Goal: Information Seeking & Learning: Learn about a topic

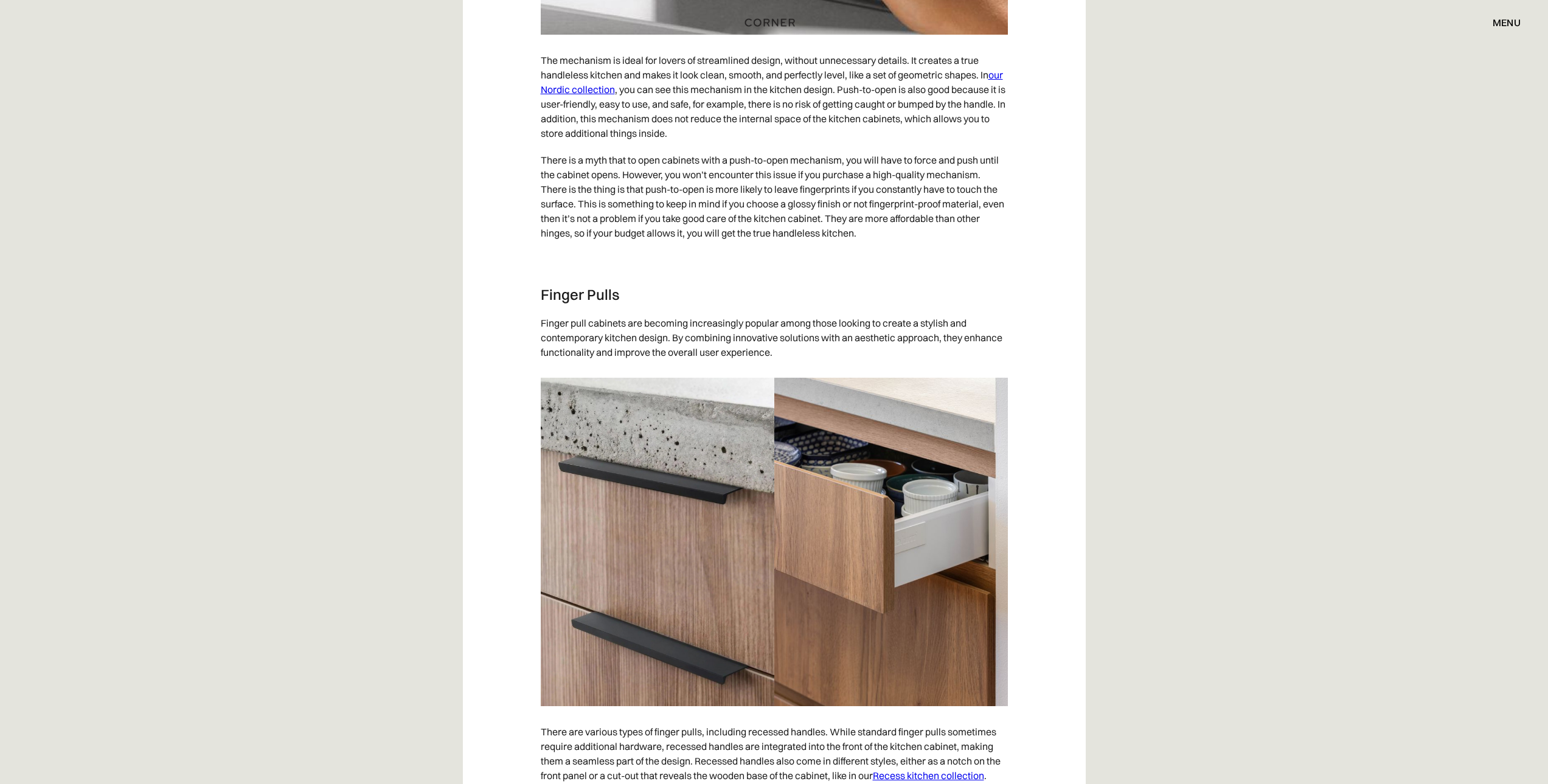
scroll to position [2128, 0]
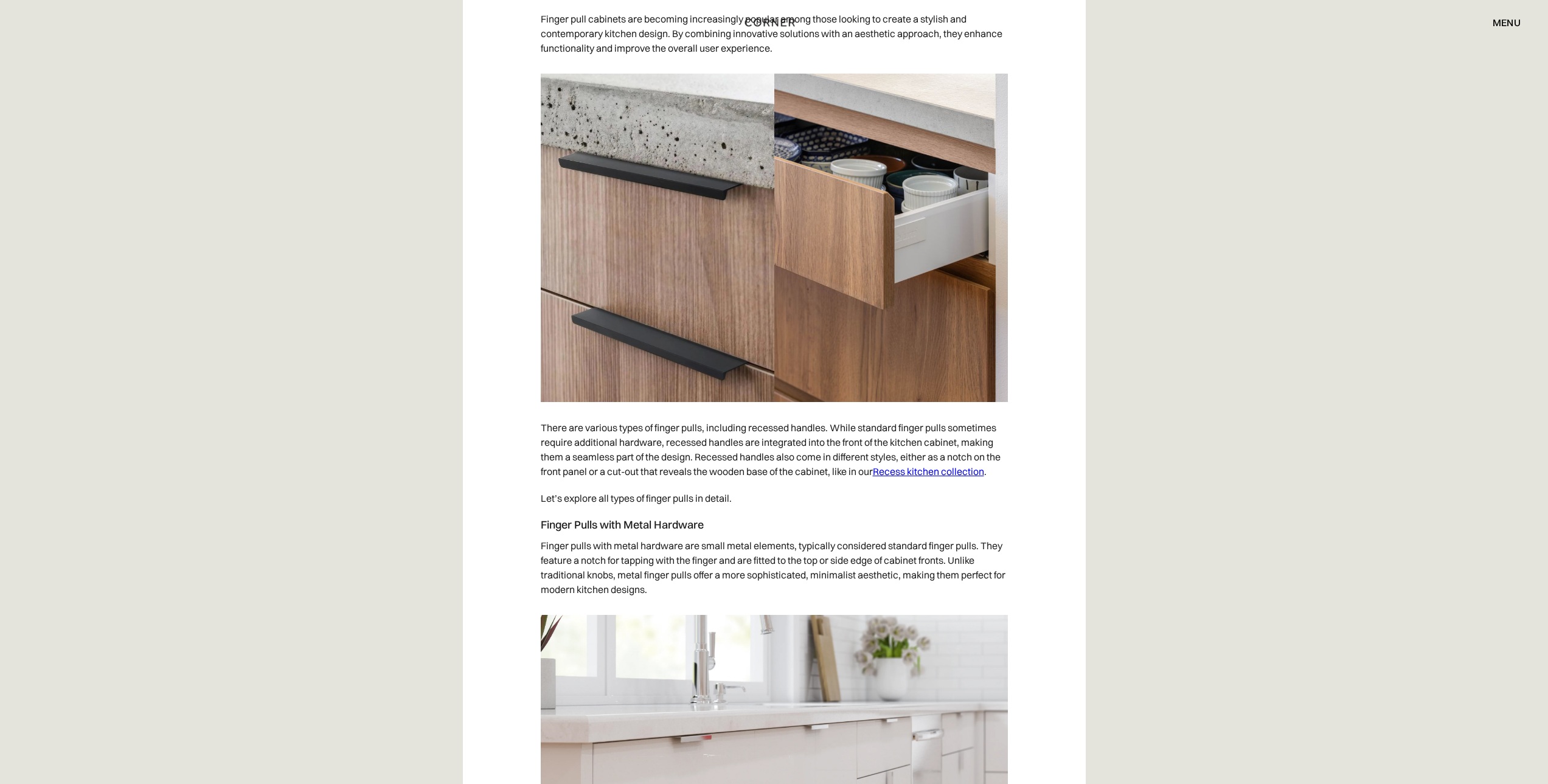
scroll to position [2432, 0]
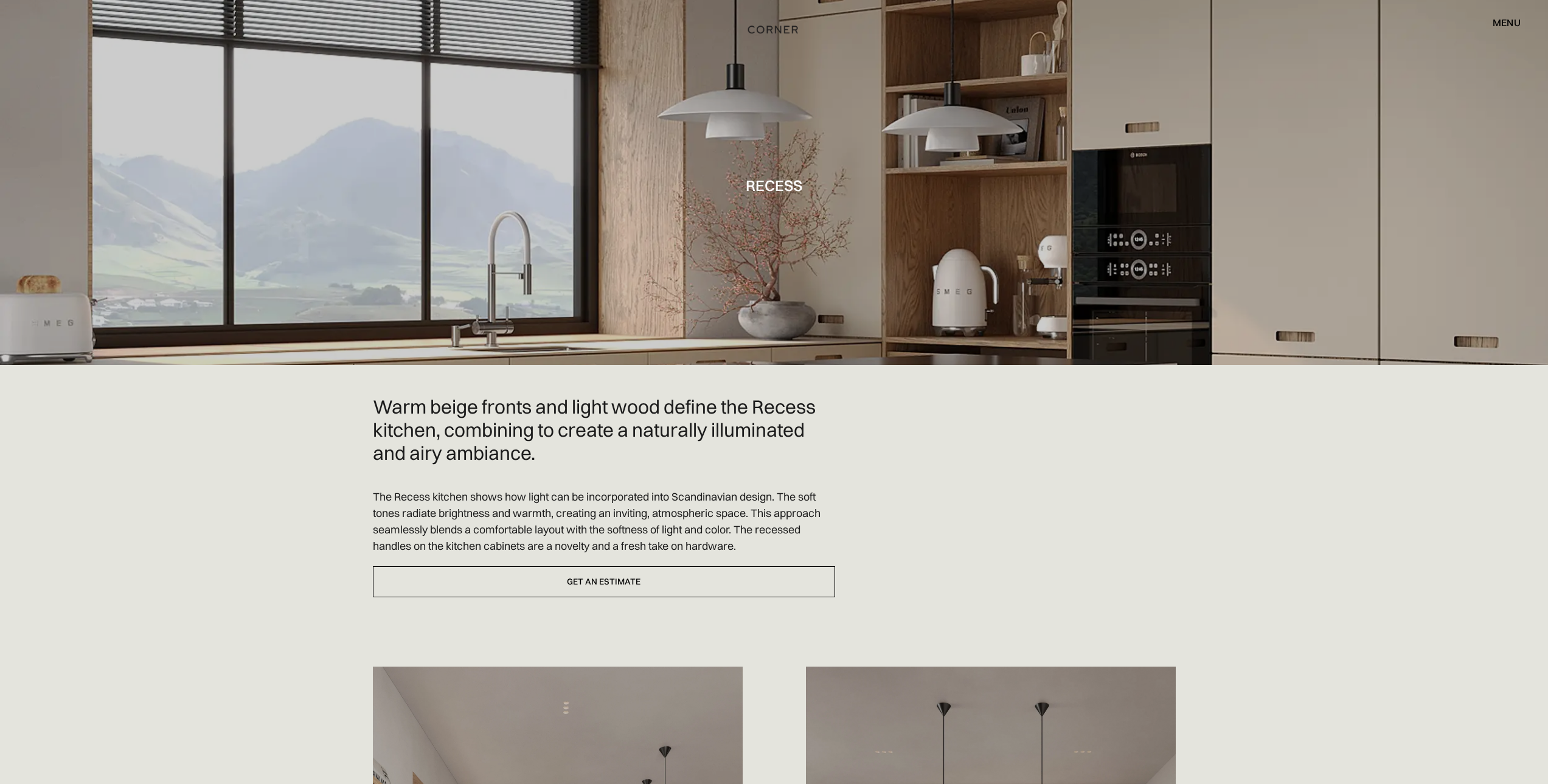
click at [776, 30] on img "home" at bounding box center [773, 29] width 50 height 15
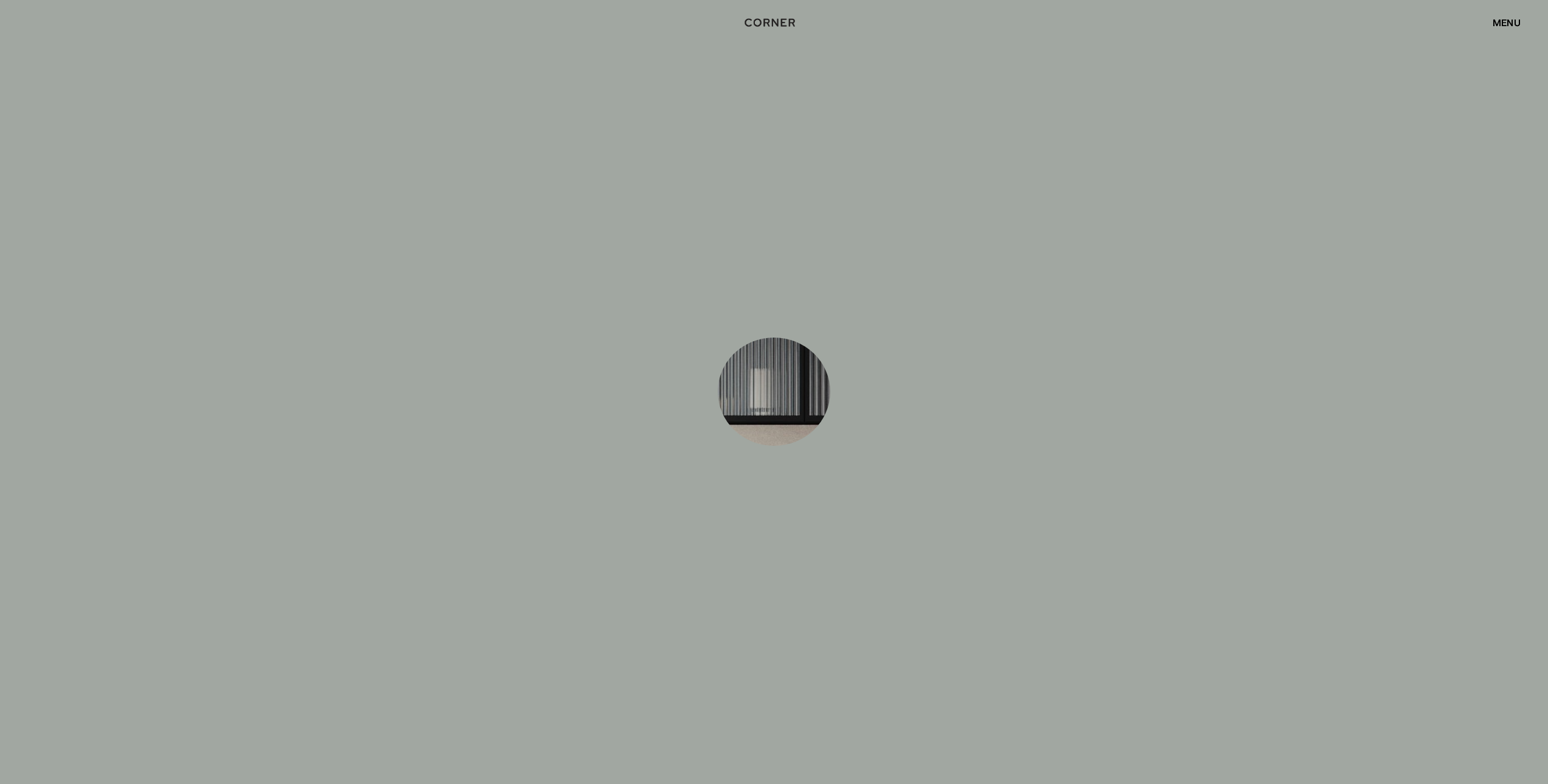
scroll to position [8105, 0]
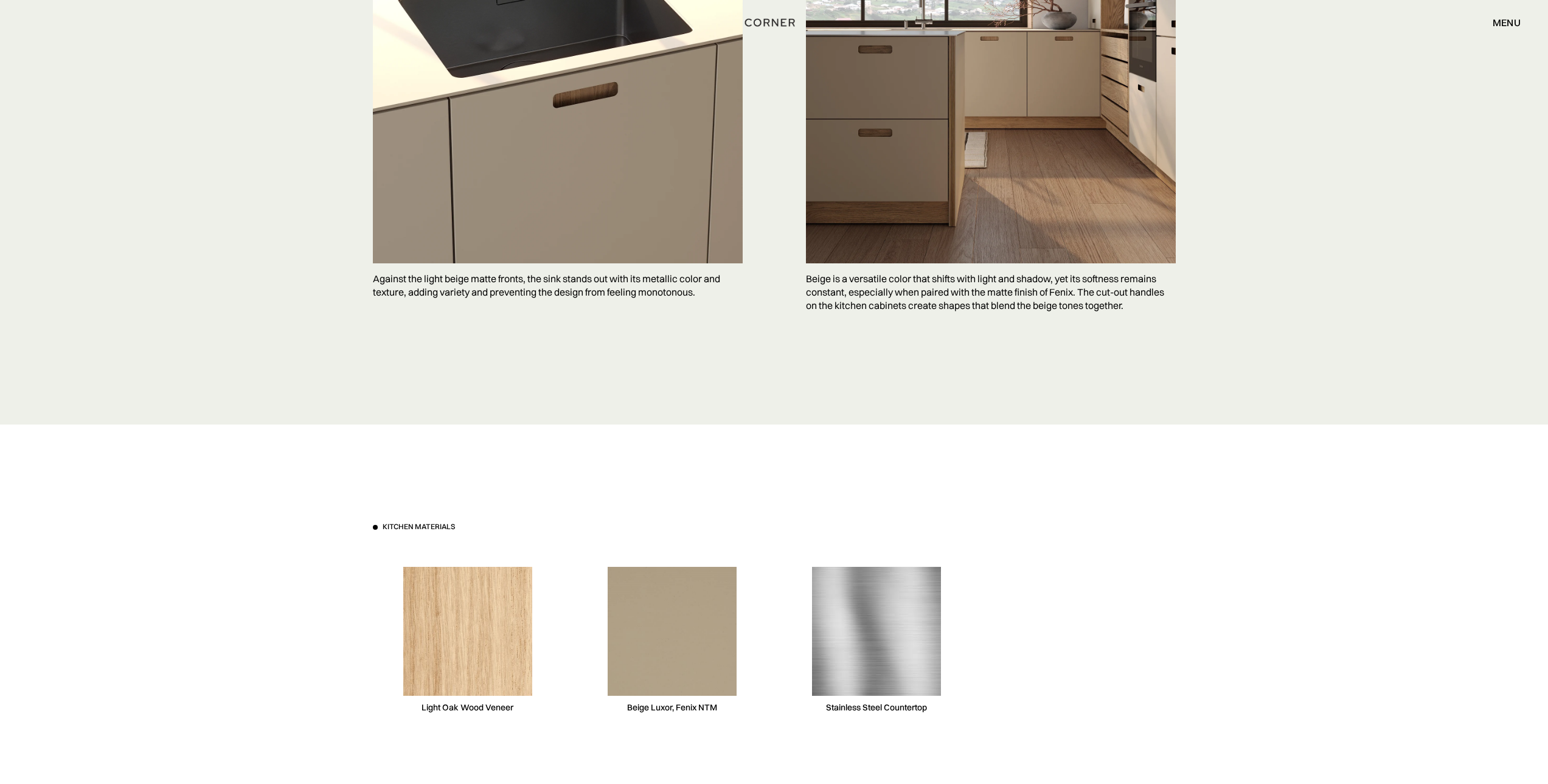
scroll to position [2736, 0]
